Goal: Transaction & Acquisition: Download file/media

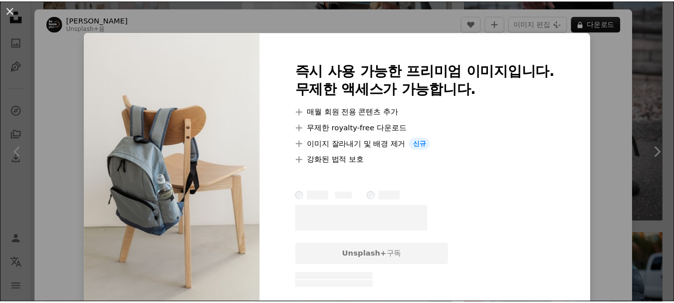
scroll to position [50, 0]
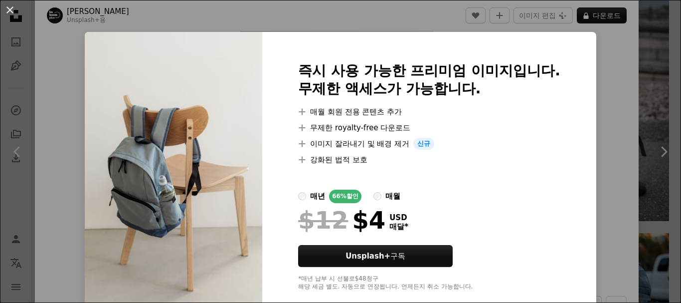
click at [651, 87] on div "An X shape 즉시 사용 가능한 프리미엄 이미지입니다. 무제한 액세스가 가능합니다. A plus sign 매월 회원 전용 콘텐츠 추가 A…" at bounding box center [340, 151] width 681 height 303
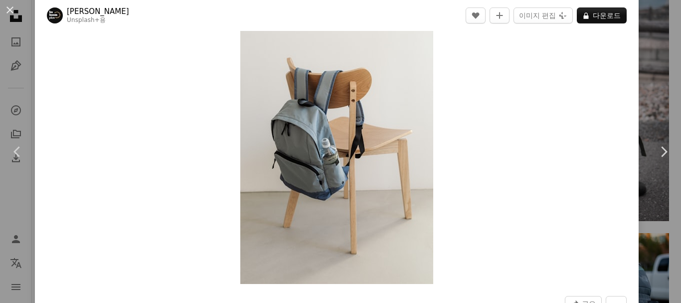
click at [652, 91] on div "An X shape Chevron left Chevron right [PERSON_NAME] Unsplash+ 용 A heart A plus …" at bounding box center [340, 151] width 681 height 303
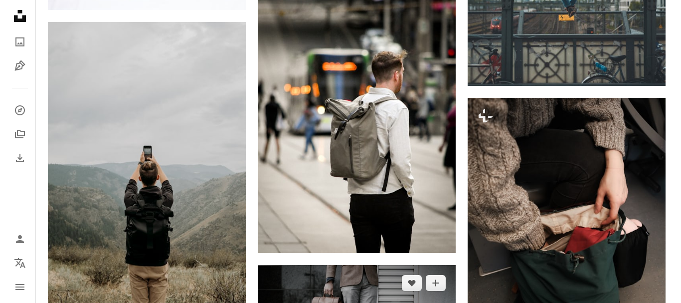
scroll to position [3458, 0]
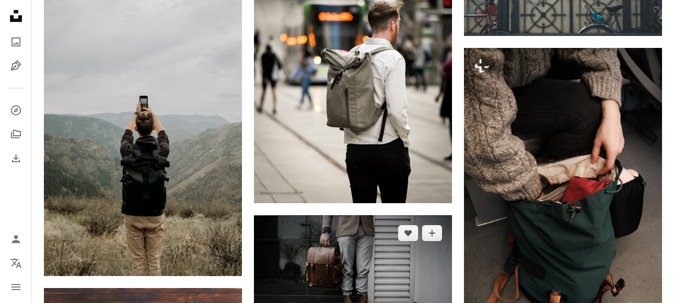
click at [377, 215] on img at bounding box center [353, 281] width 198 height 132
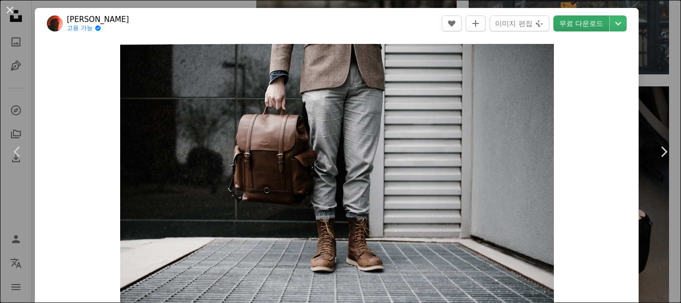
click at [567, 25] on link "무료 다운로드" at bounding box center [582, 23] width 56 height 16
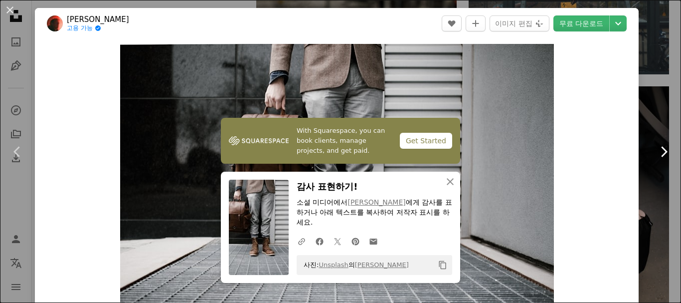
click at [649, 122] on link "Chevron right" at bounding box center [663, 152] width 35 height 96
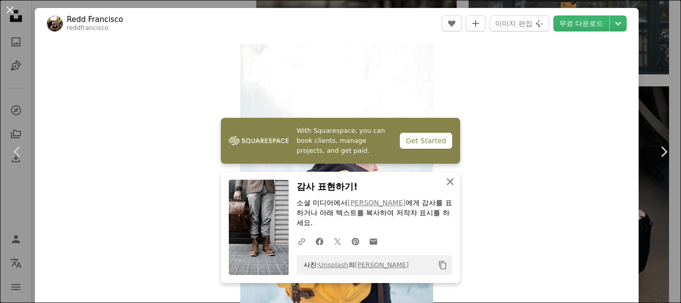
click at [447, 181] on icon "button" at bounding box center [450, 181] width 7 height 7
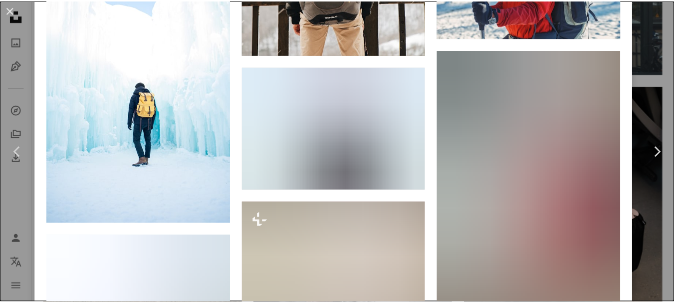
scroll to position [1945, 0]
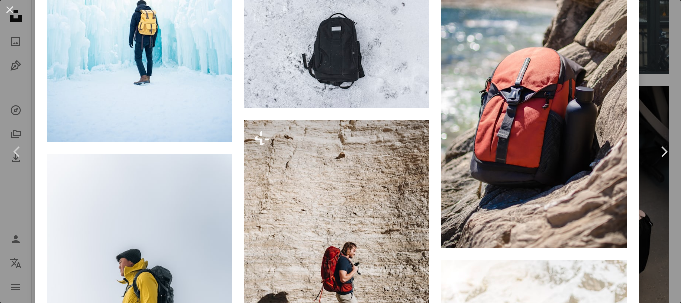
click at [657, 68] on div "An X shape Chevron left Chevron right [PERSON_NAME] reddfrancisco A heart A plu…" at bounding box center [340, 151] width 681 height 303
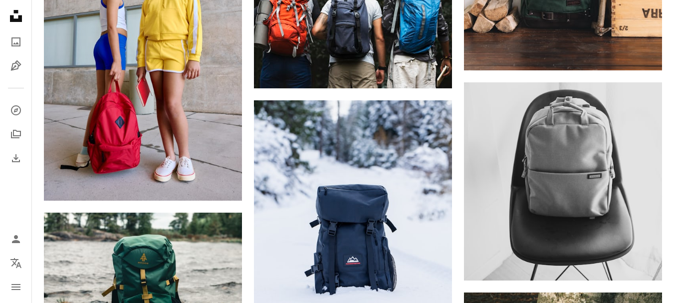
scroll to position [4555, 0]
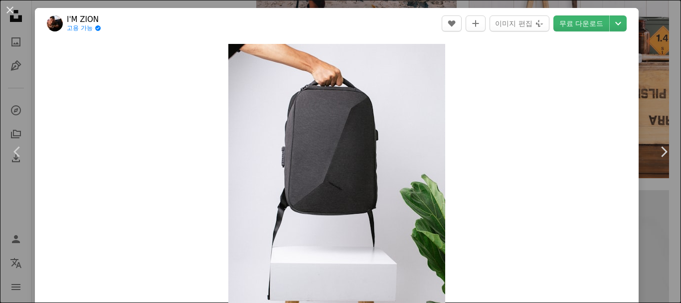
click at [566, 23] on link "무료 다운로드" at bounding box center [582, 23] width 56 height 16
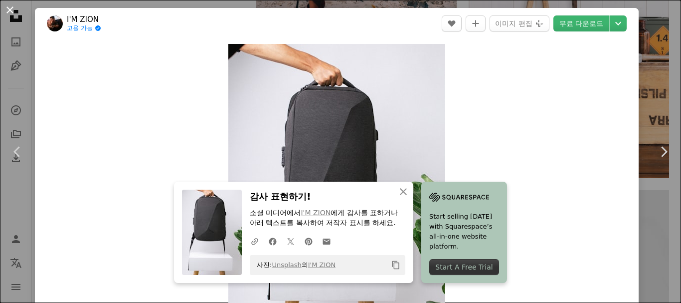
click at [13, 8] on button "An X shape" at bounding box center [10, 10] width 12 height 12
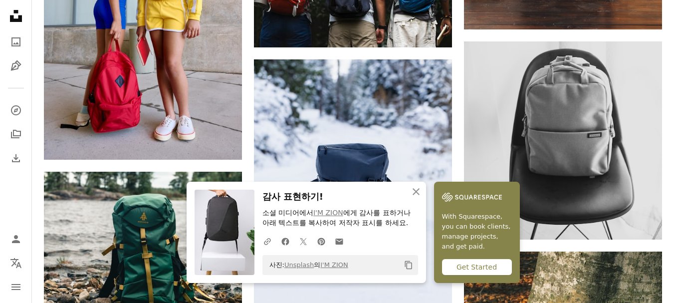
scroll to position [4655, 0]
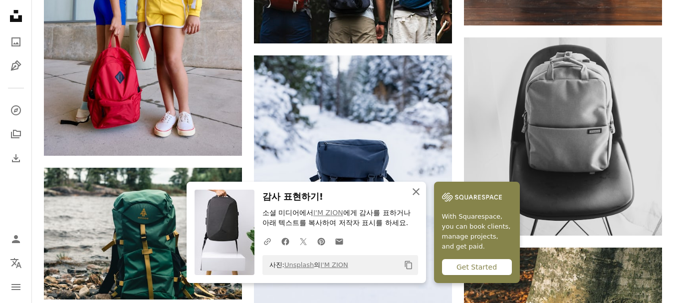
click at [419, 193] on icon "button" at bounding box center [416, 191] width 7 height 7
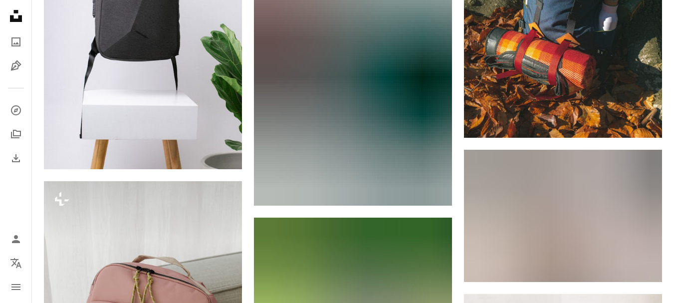
scroll to position [5004, 0]
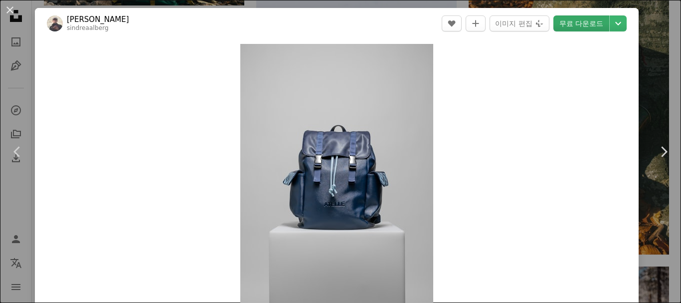
click at [588, 18] on link "무료 다운로드" at bounding box center [582, 23] width 56 height 16
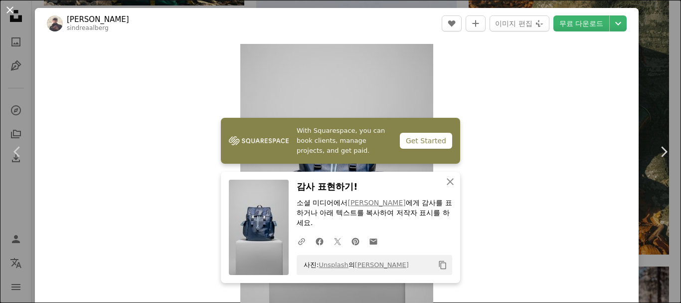
click at [11, 6] on button "An X shape" at bounding box center [10, 10] width 12 height 12
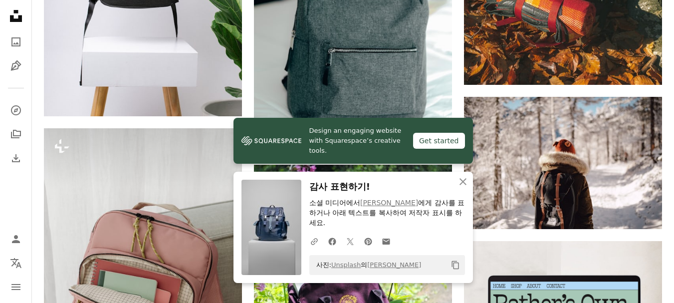
scroll to position [5154, 0]
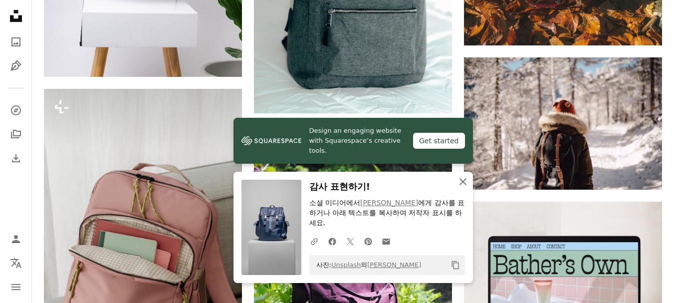
click at [461, 178] on icon "An X shape" at bounding box center [463, 182] width 12 height 12
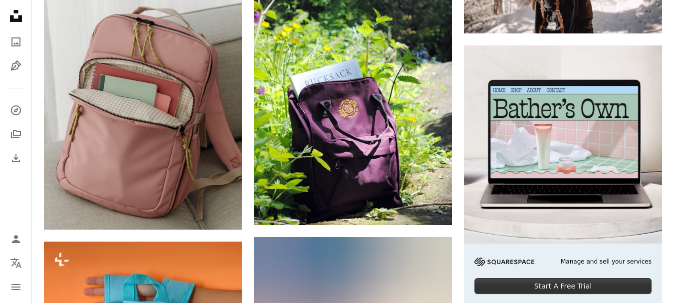
scroll to position [5304, 0]
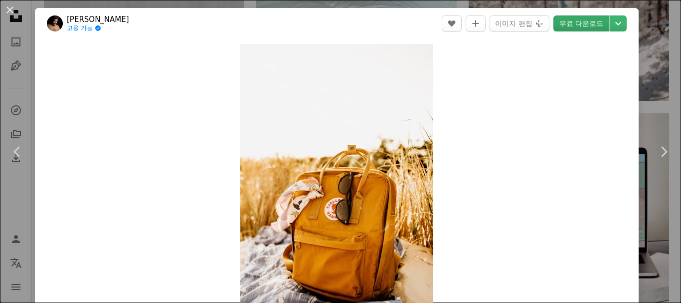
click at [579, 21] on link "무료 다운로드" at bounding box center [582, 23] width 56 height 16
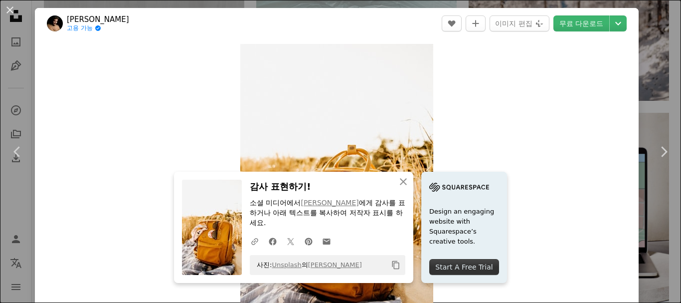
drag, startPoint x: 10, startPoint y: 9, endPoint x: 67, endPoint y: 29, distance: 60.3
click at [10, 8] on button "An X shape" at bounding box center [10, 10] width 12 height 12
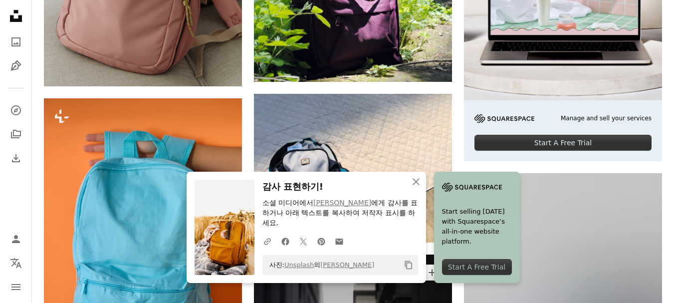
scroll to position [5603, 0]
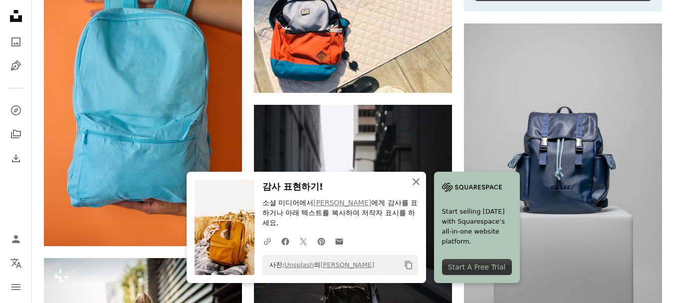
click at [422, 178] on icon "An X shape" at bounding box center [416, 182] width 12 height 12
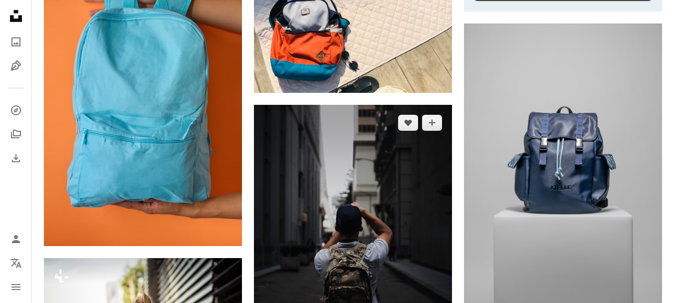
click at [369, 150] on img at bounding box center [353, 237] width 198 height 265
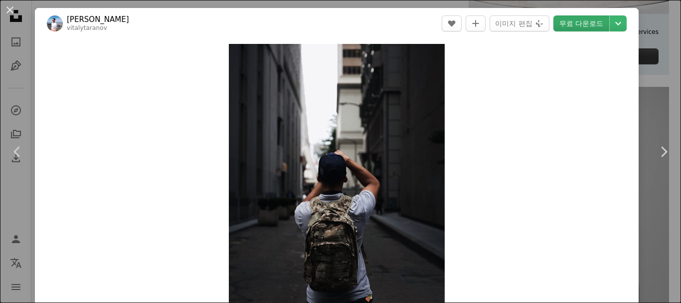
click at [564, 23] on link "무료 다운로드" at bounding box center [582, 23] width 56 height 16
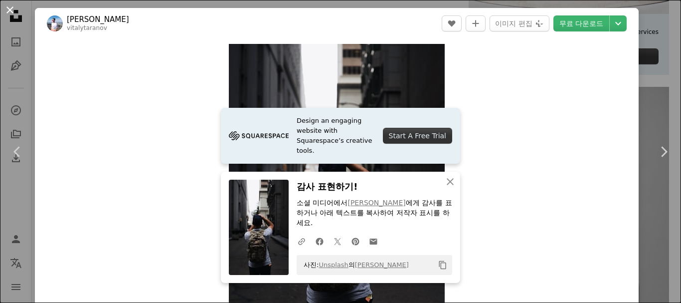
click at [8, 6] on button "An X shape" at bounding box center [10, 10] width 12 height 12
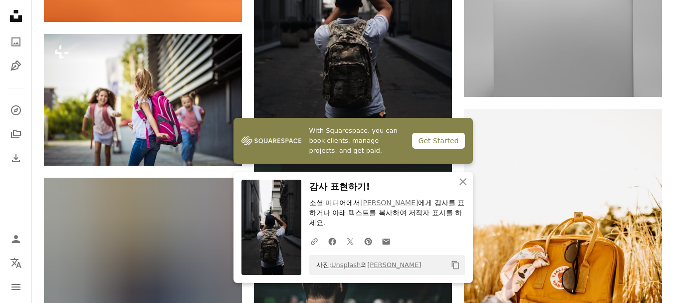
scroll to position [5902, 0]
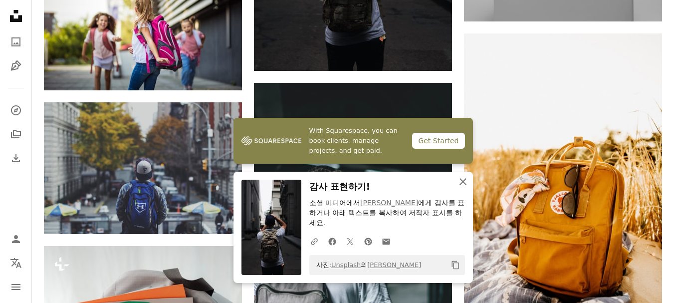
click at [463, 182] on icon "button" at bounding box center [462, 181] width 7 height 7
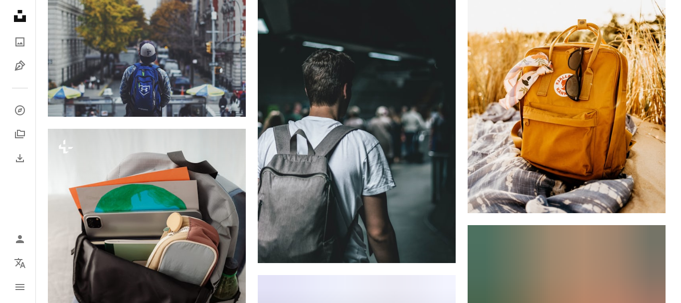
scroll to position [6052, 0]
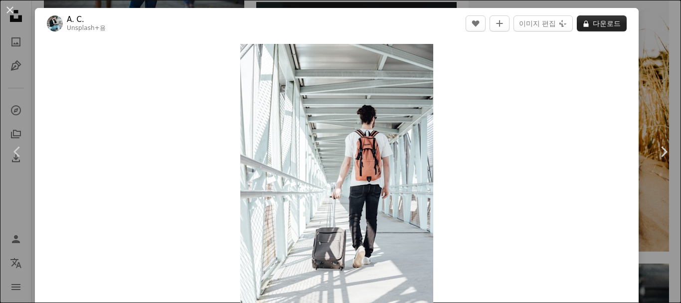
click at [577, 20] on button "A lock 다운로드" at bounding box center [602, 23] width 50 height 16
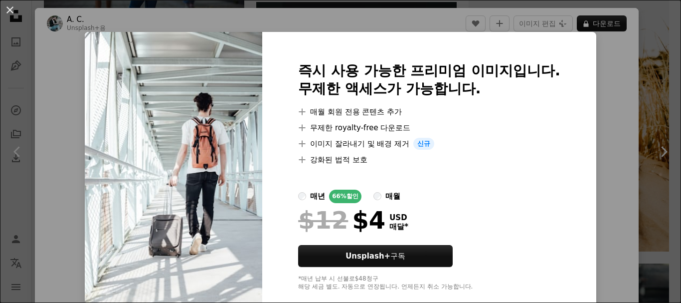
click at [606, 83] on div "An X shape 즉시 사용 가능한 프리미엄 이미지입니다. 무제한 액세스가 가능합니다. A plus sign 매월 회원 전용 콘텐츠 추가 A…" at bounding box center [340, 151] width 681 height 303
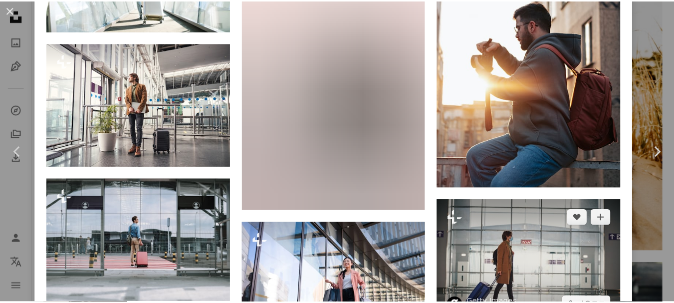
scroll to position [2294, 0]
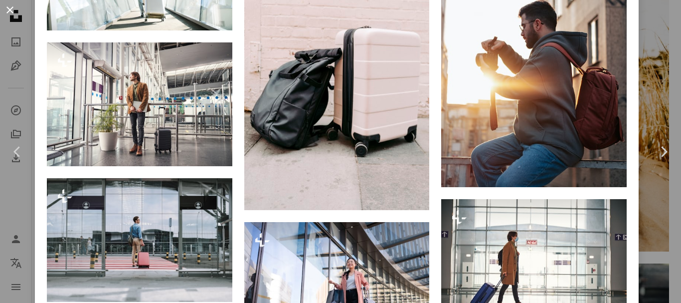
click at [11, 10] on button "An X shape" at bounding box center [10, 10] width 12 height 12
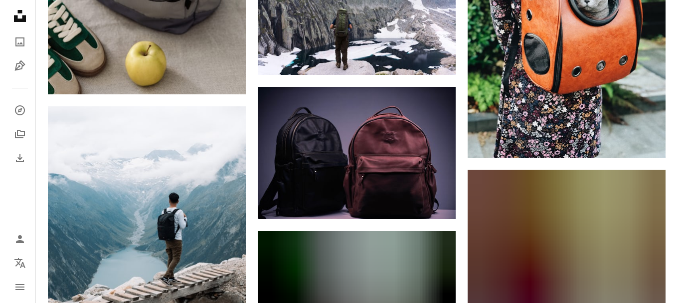
scroll to position [6301, 0]
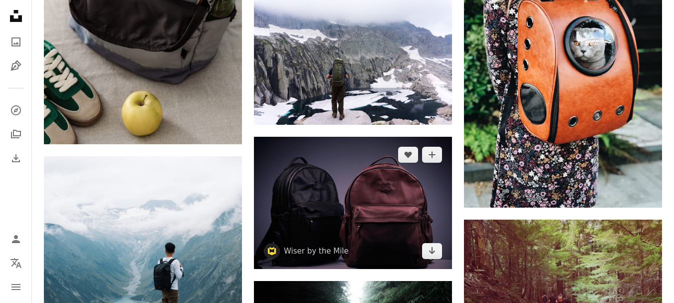
click at [322, 137] on img at bounding box center [353, 203] width 198 height 132
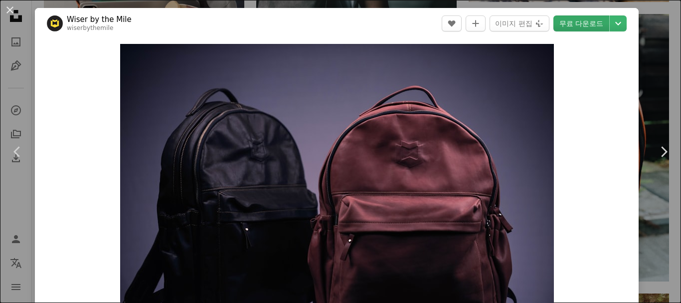
click at [571, 26] on link "무료 다운로드" at bounding box center [582, 23] width 56 height 16
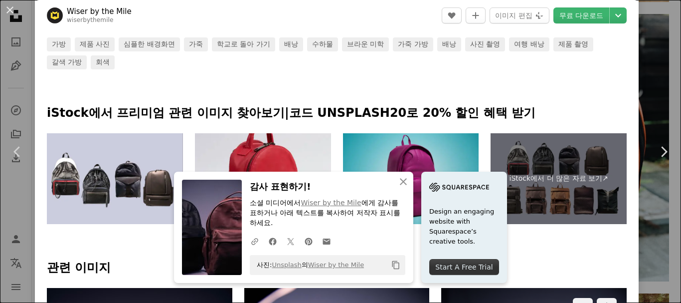
scroll to position [399, 0]
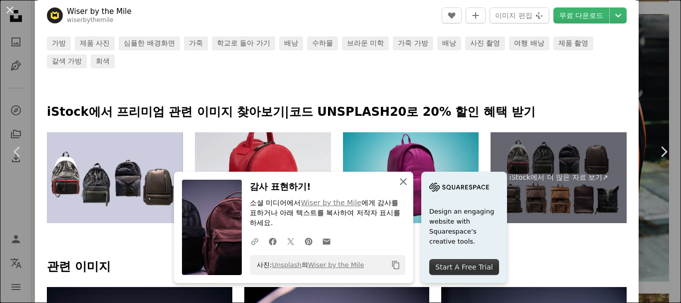
click at [410, 179] on icon "An X shape" at bounding box center [404, 182] width 12 height 12
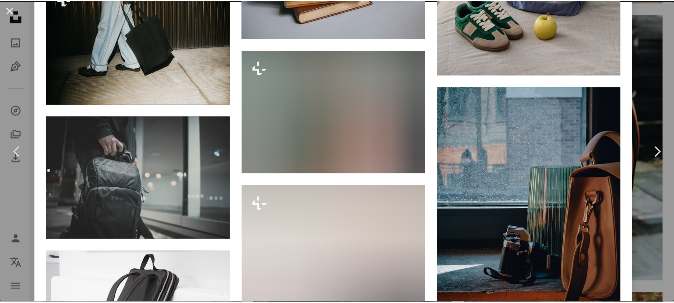
scroll to position [4851, 0]
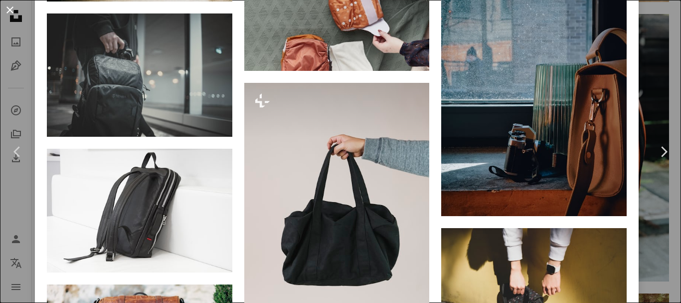
click at [7, 12] on button "An X shape" at bounding box center [10, 10] width 12 height 12
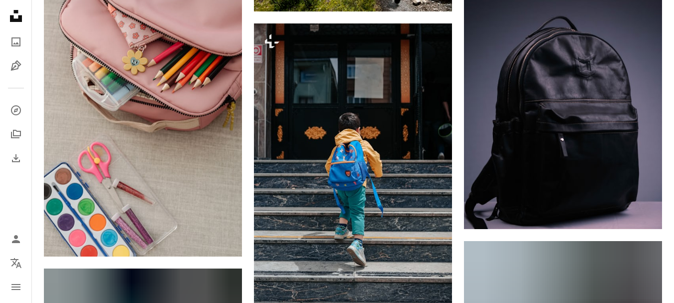
scroll to position [8995, 0]
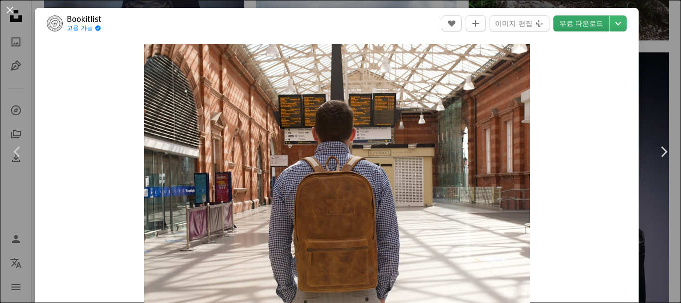
click at [572, 25] on link "무료 다운로드" at bounding box center [582, 23] width 56 height 16
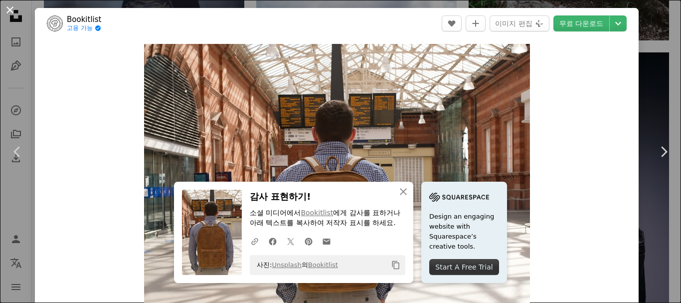
click at [12, 9] on button "An X shape" at bounding box center [10, 10] width 12 height 12
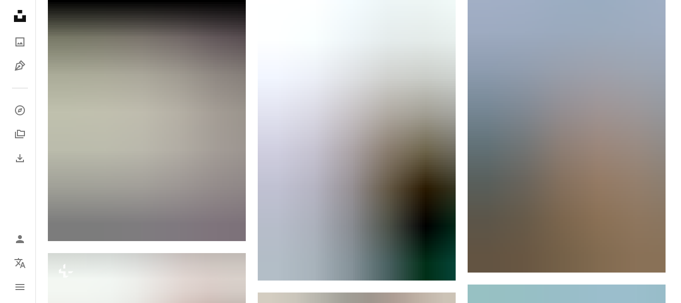
scroll to position [11489, 0]
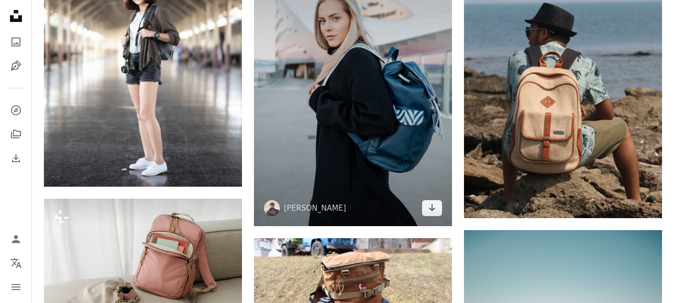
click at [340, 46] on img at bounding box center [353, 77] width 198 height 297
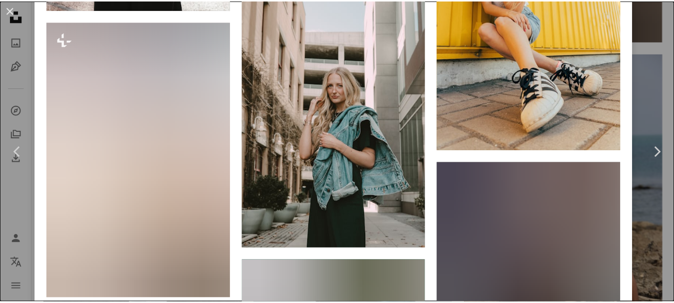
scroll to position [7910, 0]
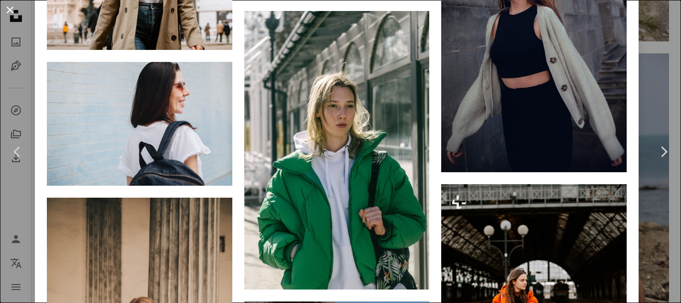
click at [10, 9] on button "An X shape" at bounding box center [10, 10] width 12 height 12
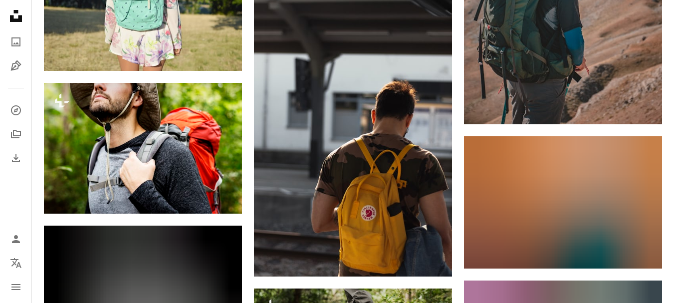
scroll to position [11888, 0]
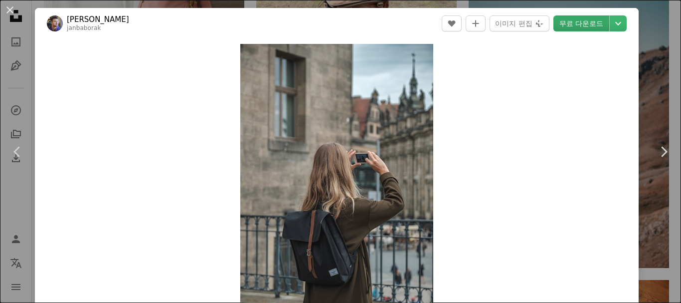
click at [563, 23] on link "무료 다운로드" at bounding box center [582, 23] width 56 height 16
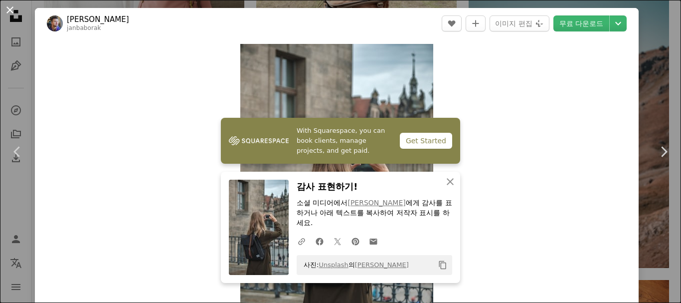
click at [11, 9] on button "An X shape" at bounding box center [10, 10] width 12 height 12
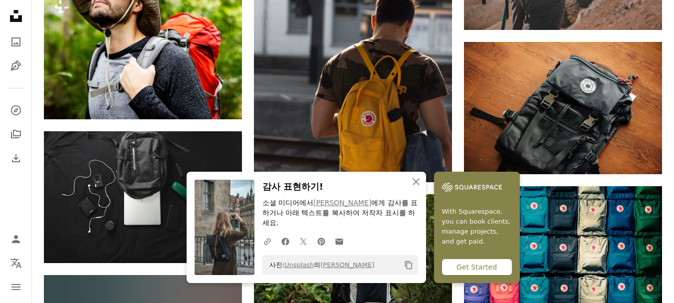
scroll to position [11988, 0]
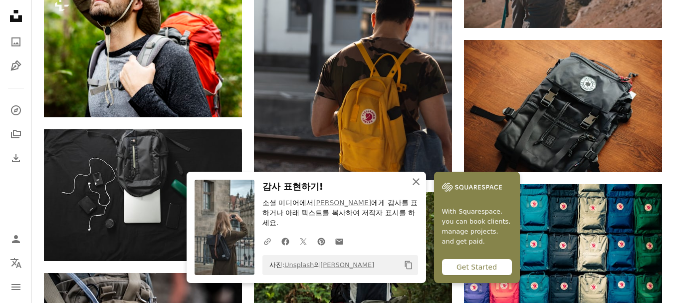
click at [419, 180] on icon "button" at bounding box center [416, 181] width 7 height 7
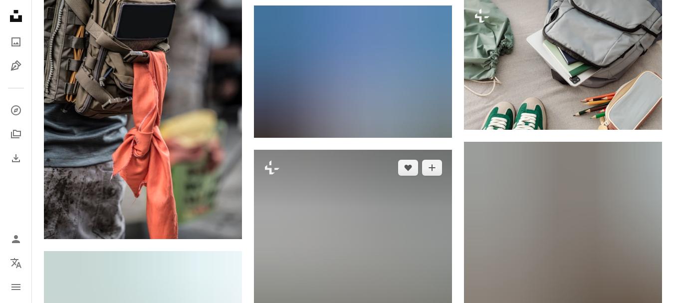
scroll to position [12337, 0]
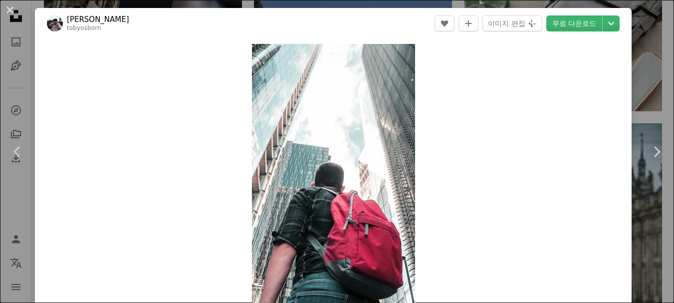
click at [563, 24] on link "무료 다운로드" at bounding box center [574, 23] width 56 height 16
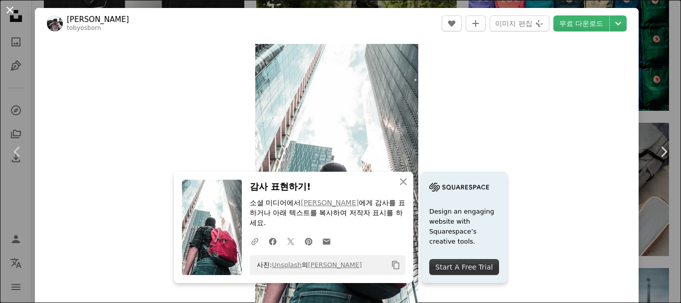
click at [10, 11] on button "An X shape" at bounding box center [10, 10] width 12 height 12
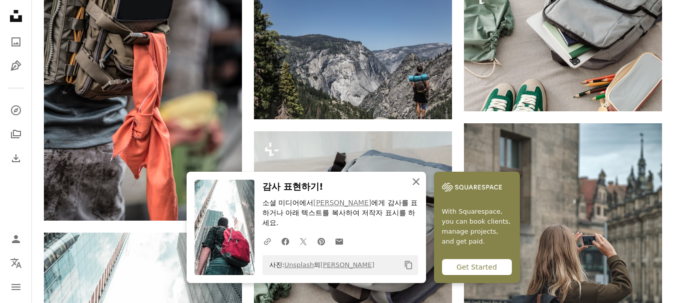
click at [422, 181] on icon "An X shape" at bounding box center [416, 182] width 12 height 12
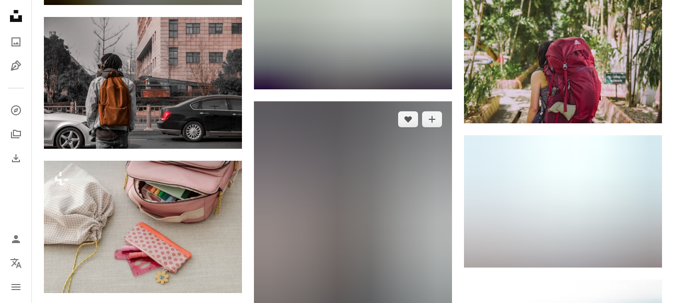
scroll to position [13634, 0]
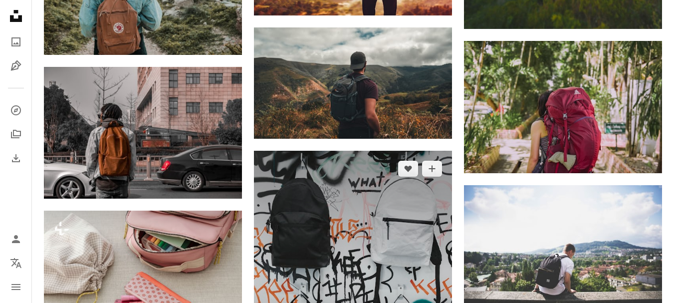
click at [392, 182] on img at bounding box center [353, 283] width 198 height 264
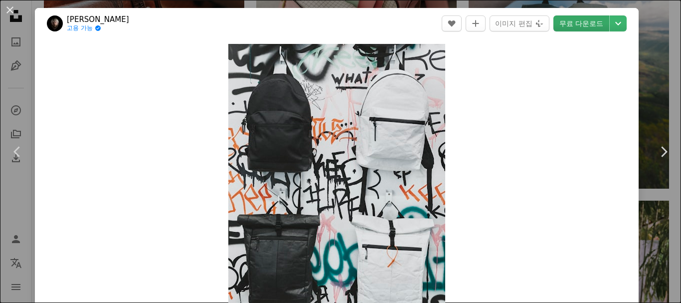
click at [573, 20] on link "무료 다운로드" at bounding box center [582, 23] width 56 height 16
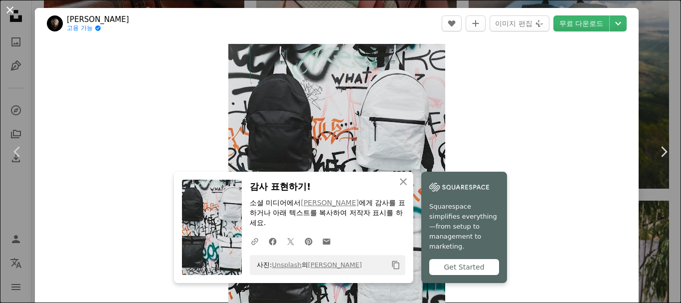
click at [10, 7] on button "An X shape" at bounding box center [10, 10] width 12 height 12
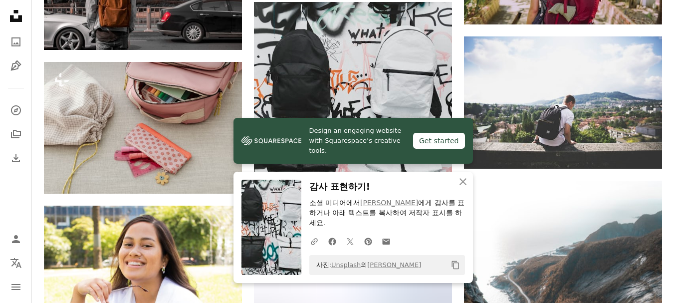
scroll to position [13783, 0]
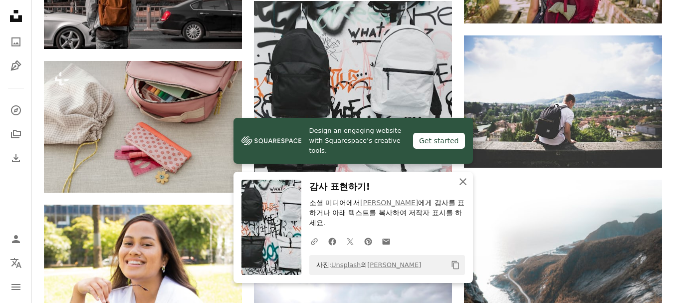
click at [465, 182] on icon "An X shape" at bounding box center [463, 182] width 12 height 12
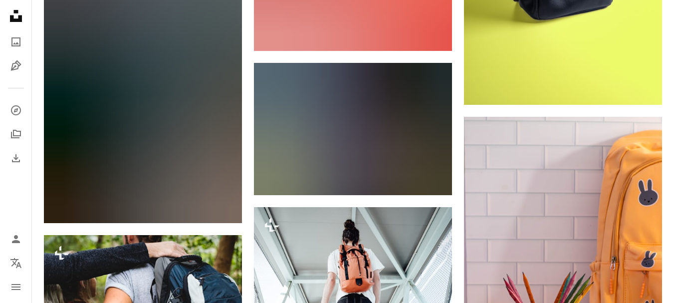
scroll to position [18771, 0]
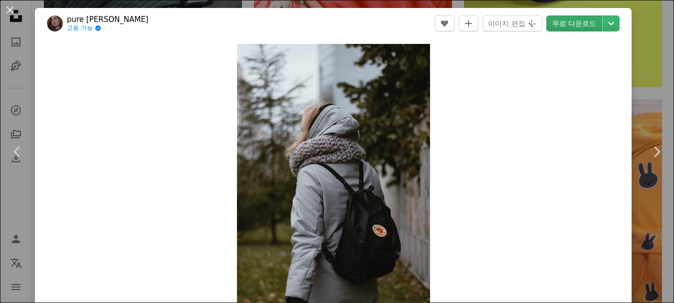
click at [579, 20] on link "무료 다운로드" at bounding box center [574, 23] width 56 height 16
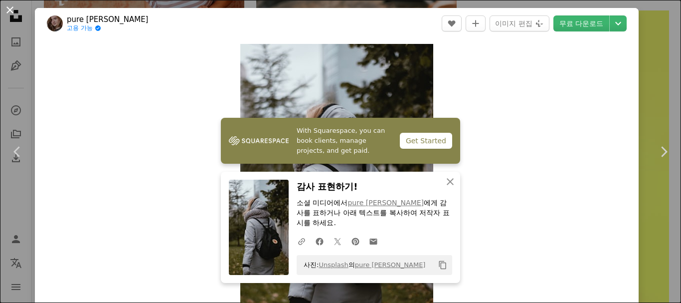
click at [7, 8] on button "An X shape" at bounding box center [10, 10] width 12 height 12
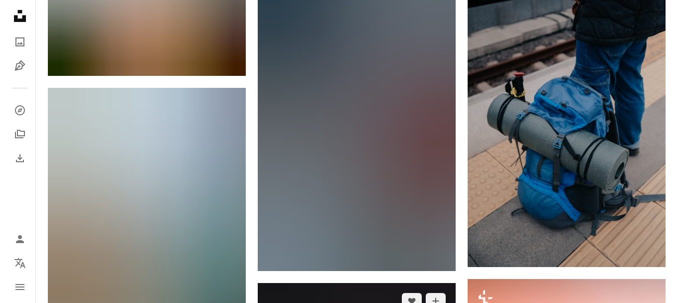
scroll to position [21265, 0]
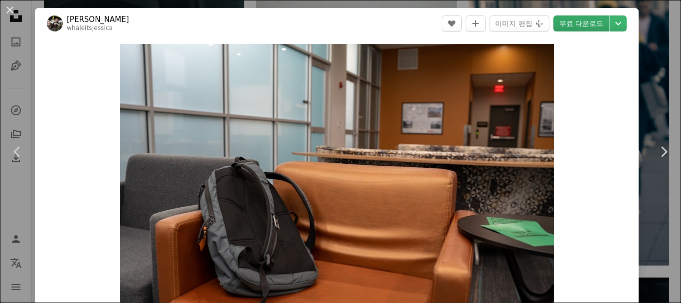
click at [575, 27] on link "무료 다운로드" at bounding box center [582, 23] width 56 height 16
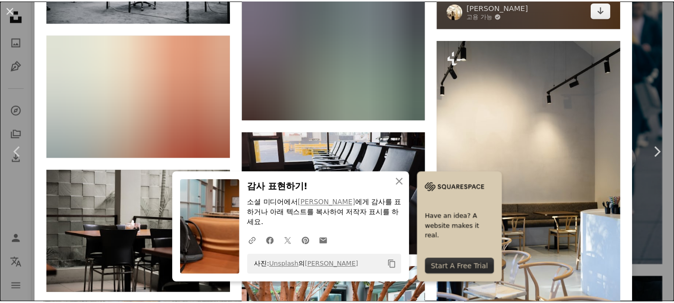
scroll to position [2195, 0]
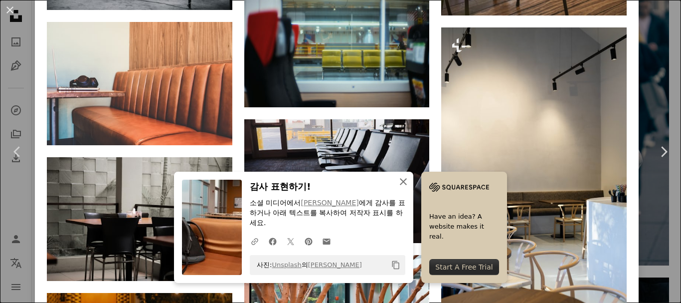
click at [410, 188] on icon "An X shape" at bounding box center [404, 182] width 12 height 12
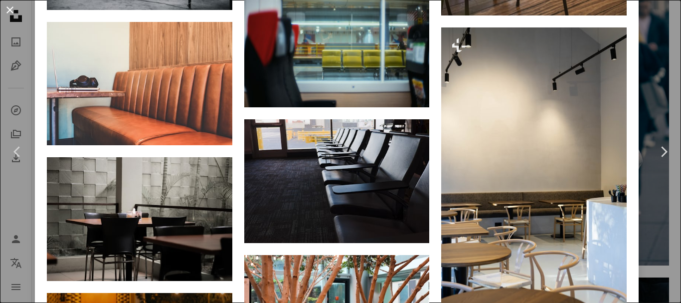
click at [8, 7] on button "An X shape" at bounding box center [10, 10] width 12 height 12
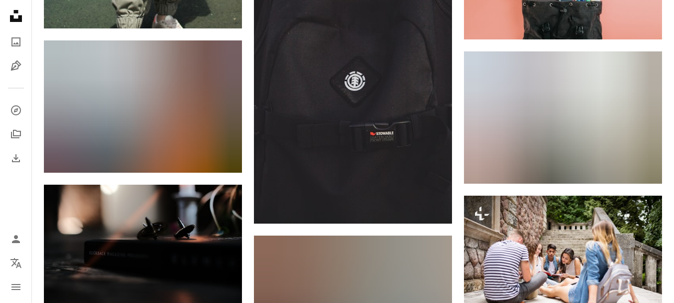
scroll to position [21664, 0]
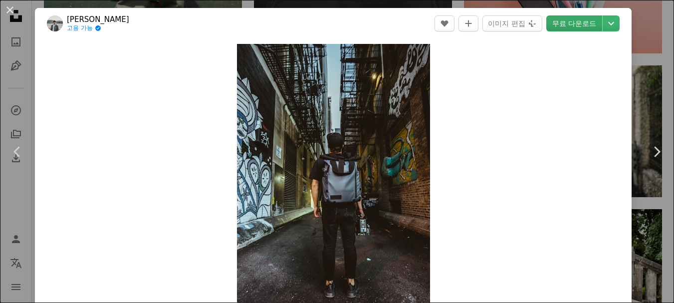
click at [561, 21] on link "무료 다운로드" at bounding box center [574, 23] width 56 height 16
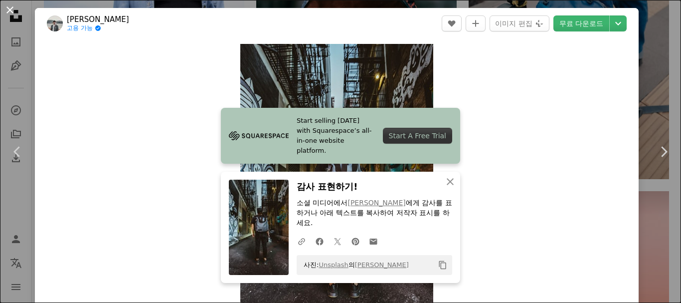
click at [6, 5] on button "An X shape" at bounding box center [10, 10] width 12 height 12
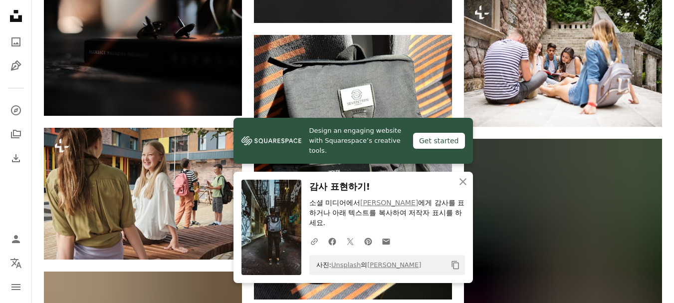
scroll to position [22013, 0]
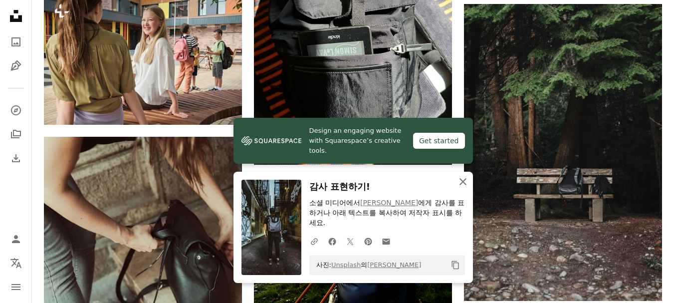
click at [463, 182] on icon "button" at bounding box center [462, 181] width 7 height 7
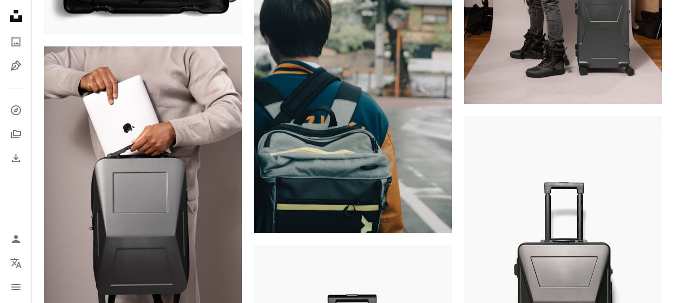
scroll to position [26353, 0]
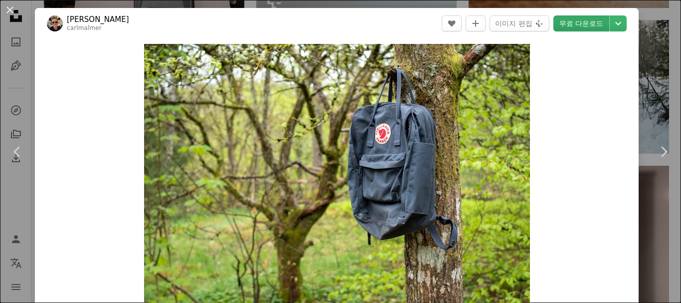
click at [567, 22] on link "무료 다운로드" at bounding box center [582, 23] width 56 height 16
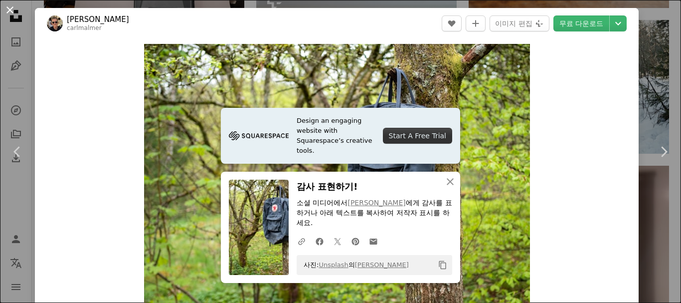
click at [8, 8] on button "An X shape" at bounding box center [10, 10] width 12 height 12
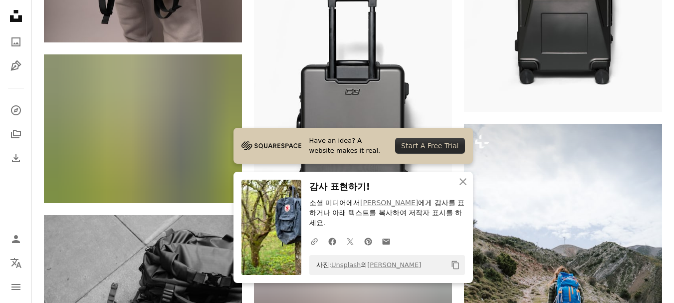
scroll to position [26752, 0]
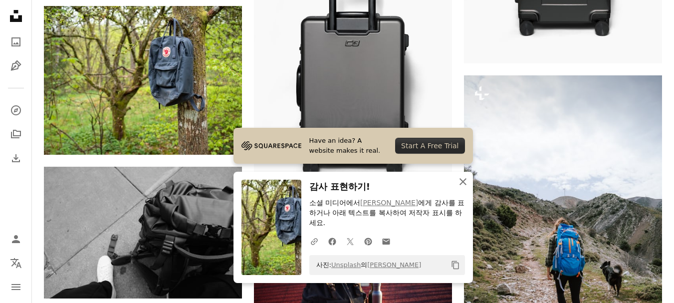
click at [463, 182] on icon "button" at bounding box center [462, 181] width 7 height 7
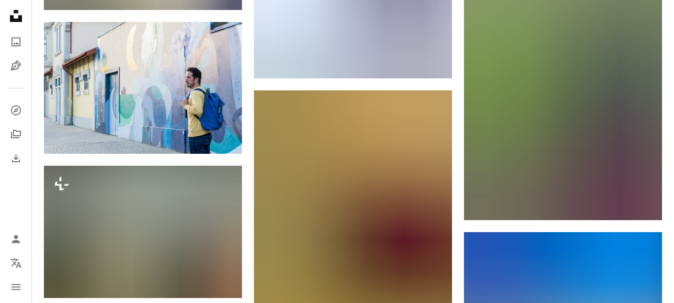
scroll to position [31391, 0]
